Goal: Task Accomplishment & Management: Complete application form

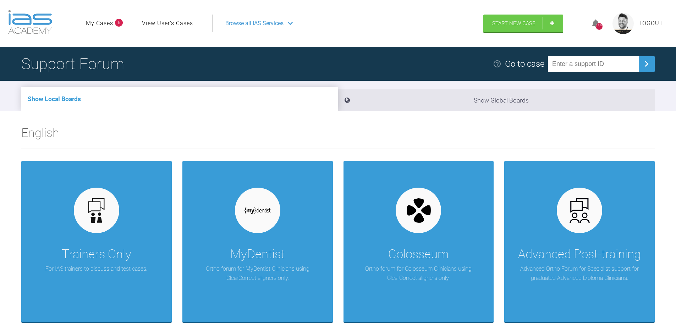
click at [107, 25] on link "My Cases" at bounding box center [99, 23] width 27 height 9
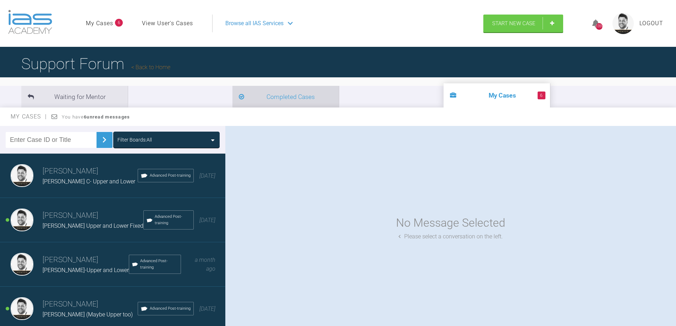
click at [232, 97] on li "Completed Cases" at bounding box center [285, 97] width 106 height 22
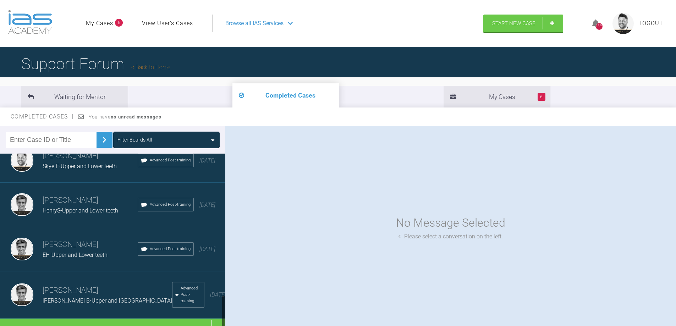
scroll to position [733, 0]
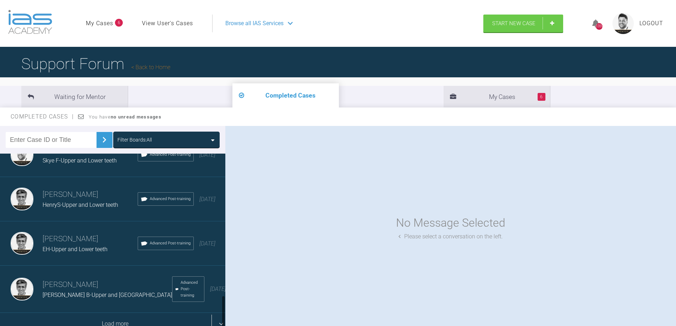
click at [123, 317] on div "Load more" at bounding box center [115, 324] width 231 height 22
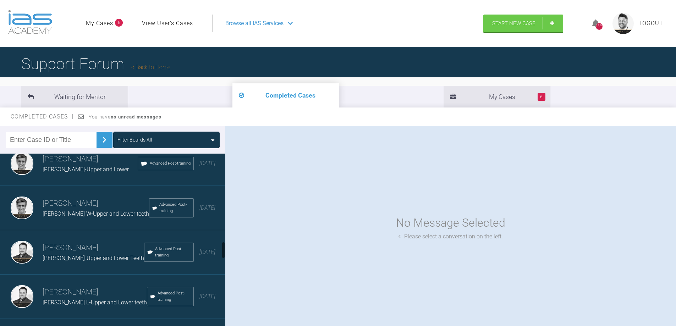
scroll to position [946, 0]
click at [83, 256] on span "Lindsey L-Upper and Lower teeth" at bounding box center [95, 258] width 104 height 7
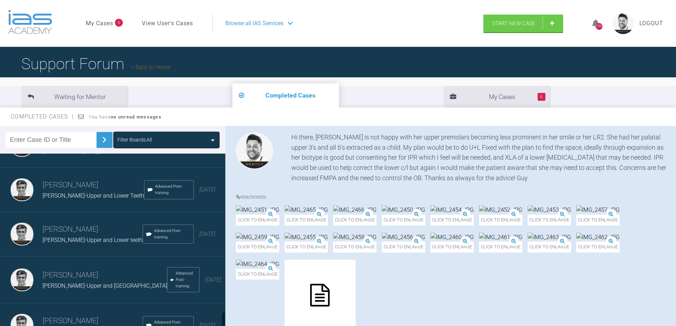
scroll to position [1620, 0]
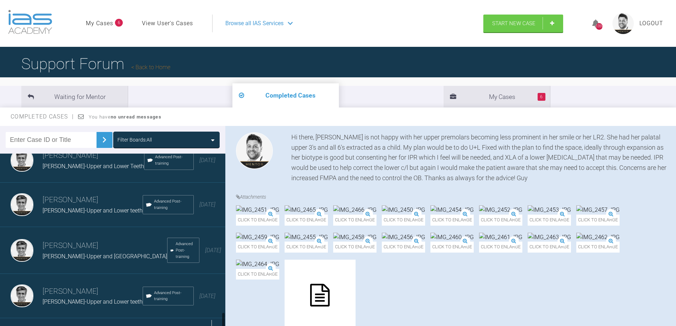
click at [105, 318] on div "Load more" at bounding box center [115, 329] width 231 height 22
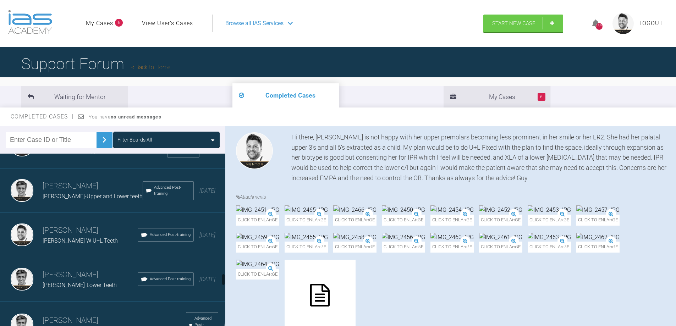
scroll to position [1726, 0]
click at [72, 235] on div "Lynsey W U+L Teeth" at bounding box center [90, 239] width 95 height 9
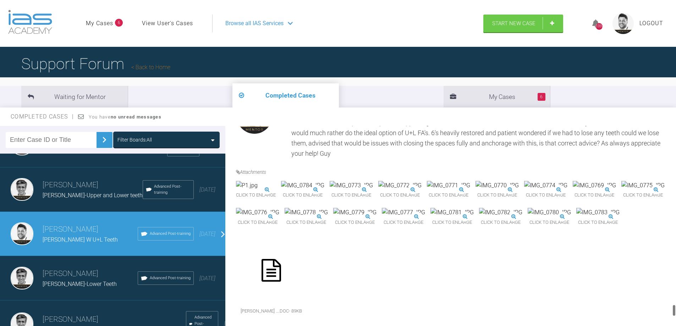
scroll to position [3135, 0]
drag, startPoint x: 673, startPoint y: 272, endPoint x: 669, endPoint y: 321, distance: 49.5
click at [669, 321] on div "Guy Wells Lynsey W U+L Teeth a few seconds ago Tier 3: Full Mentoring Support I…" at bounding box center [450, 227] width 450 height 203
click at [498, 23] on span "Start New Case" at bounding box center [513, 24] width 43 height 6
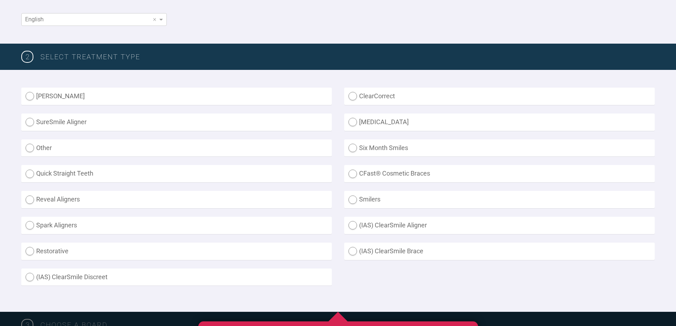
scroll to position [142, 0]
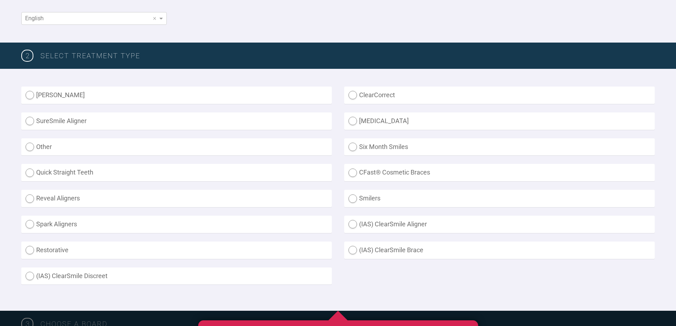
click at [27, 147] on label "Other" at bounding box center [176, 146] width 310 height 17
radio input "true"
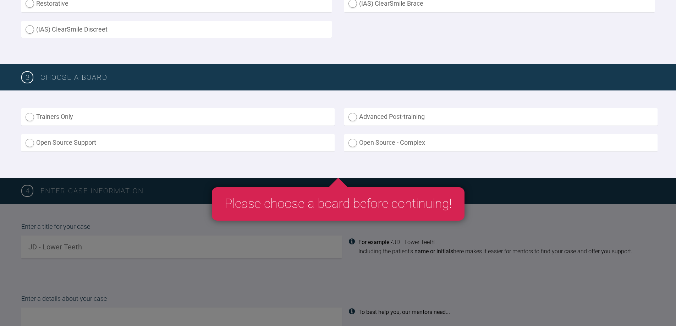
scroll to position [390, 0]
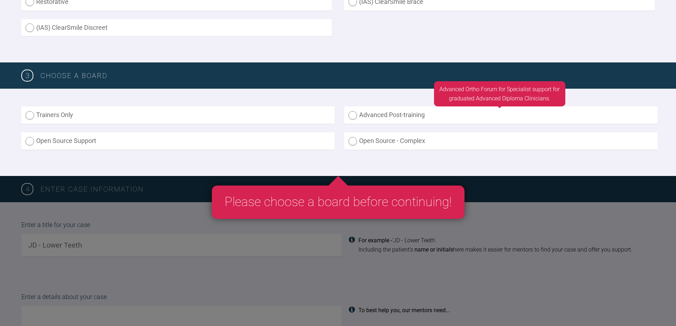
click at [355, 122] on label "Advanced Post-training" at bounding box center [500, 114] width 313 height 17
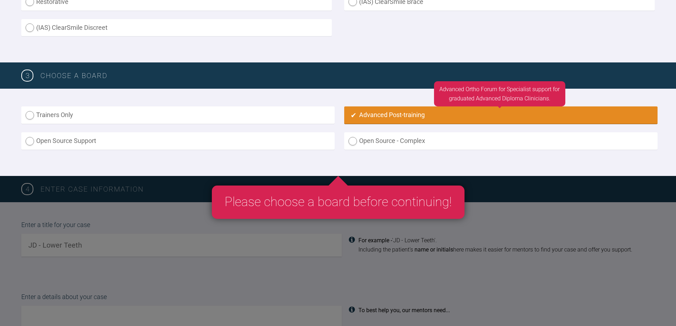
radio input "true"
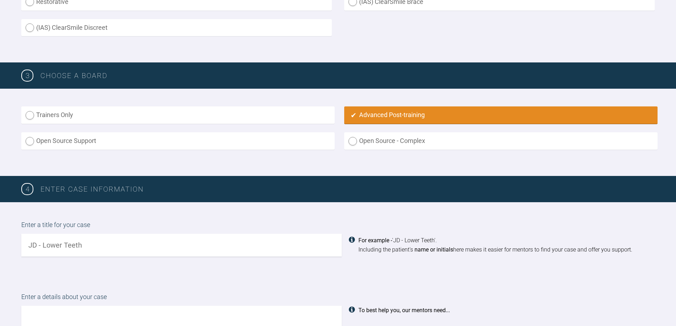
scroll to position [498, 0]
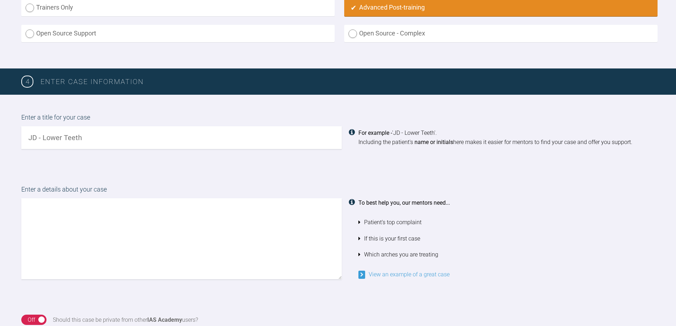
click at [65, 136] on input "text" at bounding box center [181, 137] width 320 height 23
type input "Lynsey W- Trauma"
click at [111, 197] on label "Enter a details about your case" at bounding box center [337, 191] width 633 height 14
click at [114, 201] on textarea at bounding box center [181, 238] width 320 height 81
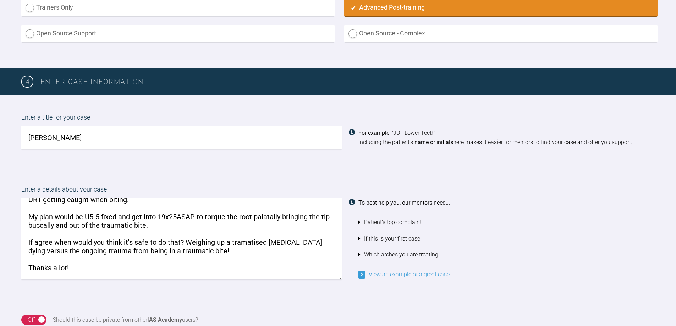
scroll to position [122, 0]
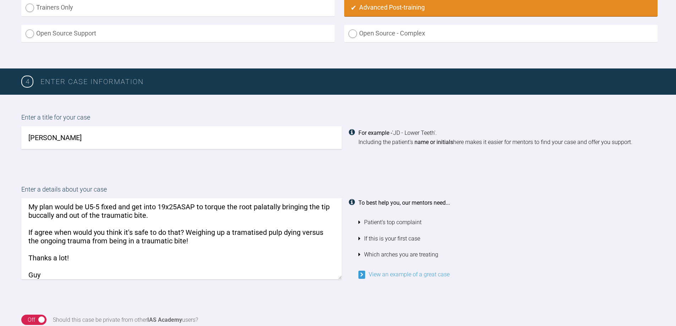
click at [67, 240] on textarea "Hi there, Lynsey is a patient of mine I finished ortho on 18/12 ago. Zaid mento…" at bounding box center [181, 238] width 320 height 81
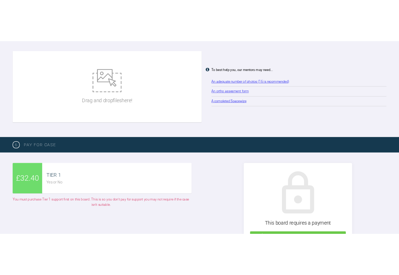
scroll to position [163, 0]
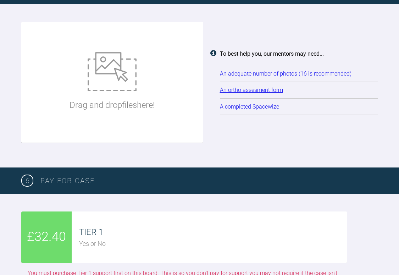
type textarea "Hi there, Lynsey is a patient of mine I finished ortho on 18/12 ago. Zaid mento…"
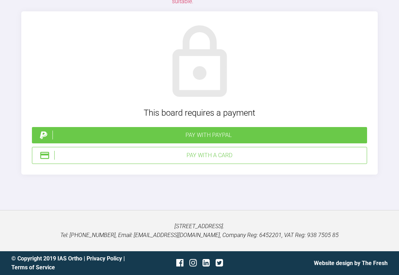
scroll to position [2342, 0]
click at [213, 140] on div "Pay with PayPal" at bounding box center [208, 135] width 312 height 9
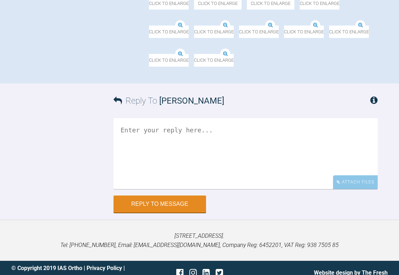
scroll to position [742, 0]
